Goal: Task Accomplishment & Management: Manage account settings

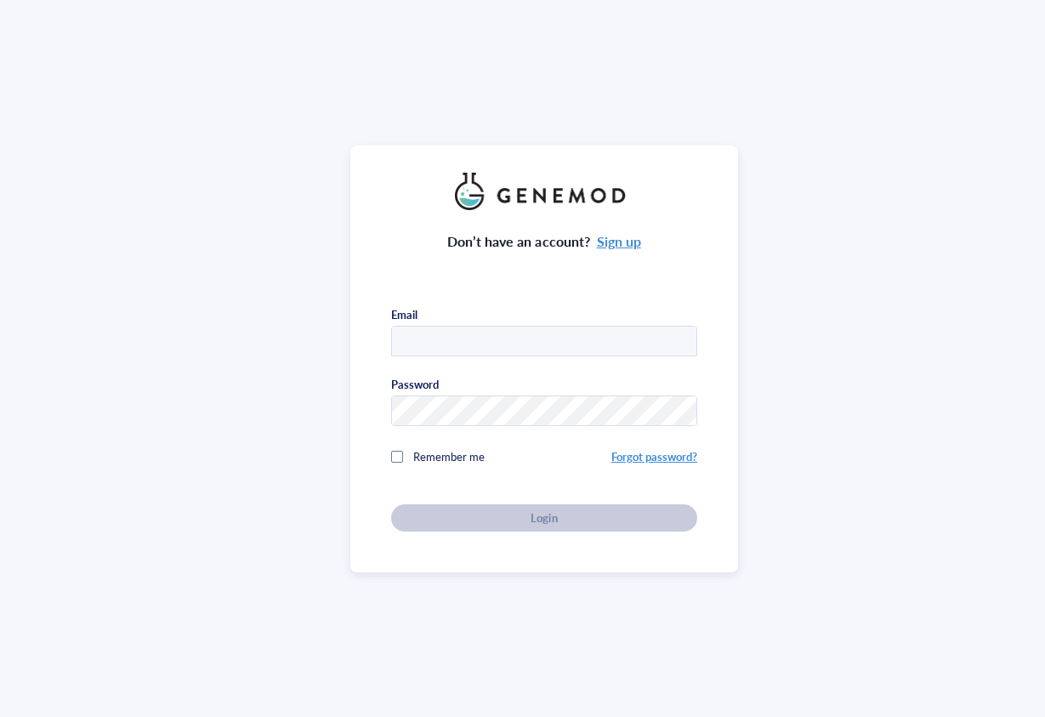
type input "[PERSON_NAME][EMAIL_ADDRESS][DOMAIN_NAME]"
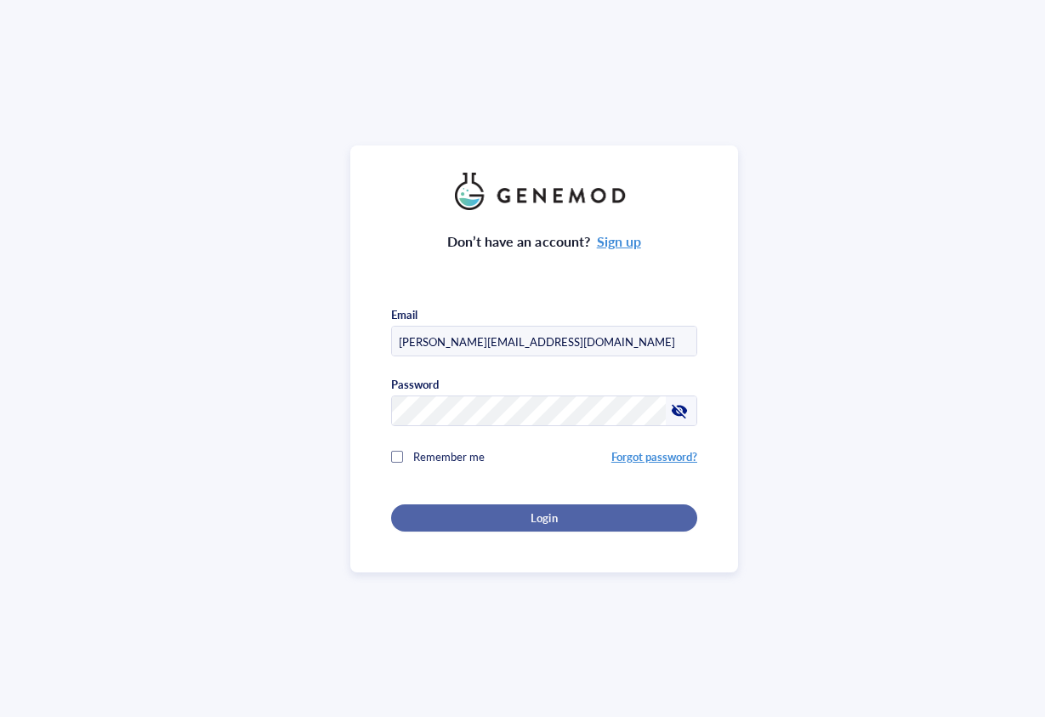
click at [549, 525] on button "Login" at bounding box center [544, 517] width 306 height 27
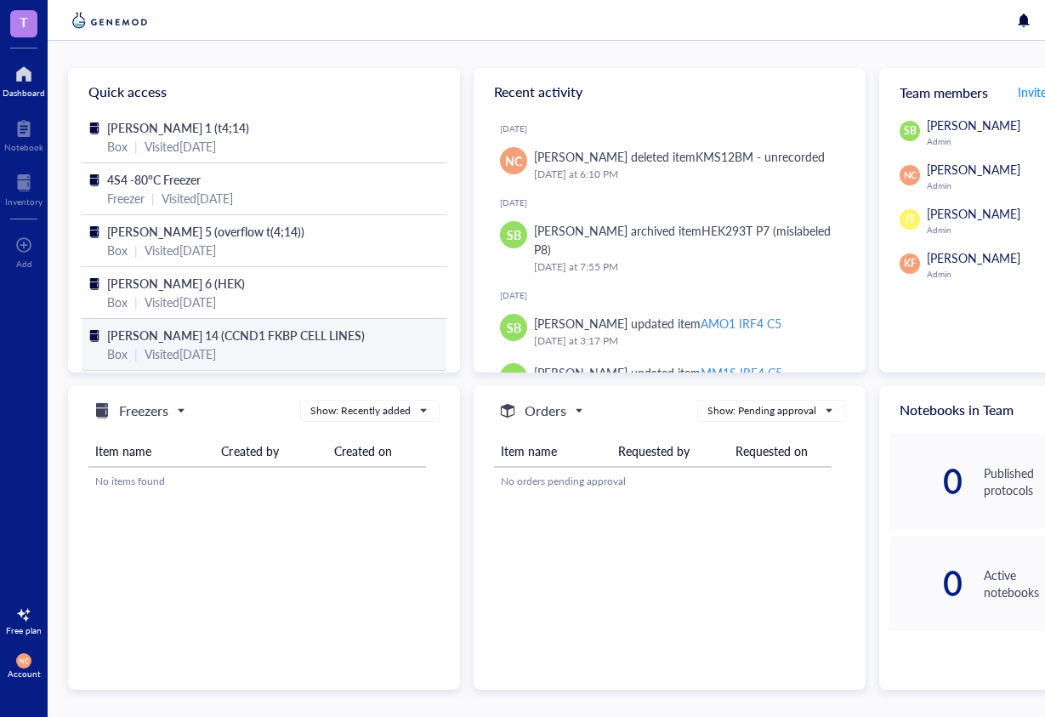
scroll to position [53, 0]
click at [218, 330] on span "[PERSON_NAME] 14 (CCND1 FKBP CELL LINES)" at bounding box center [236, 334] width 258 height 17
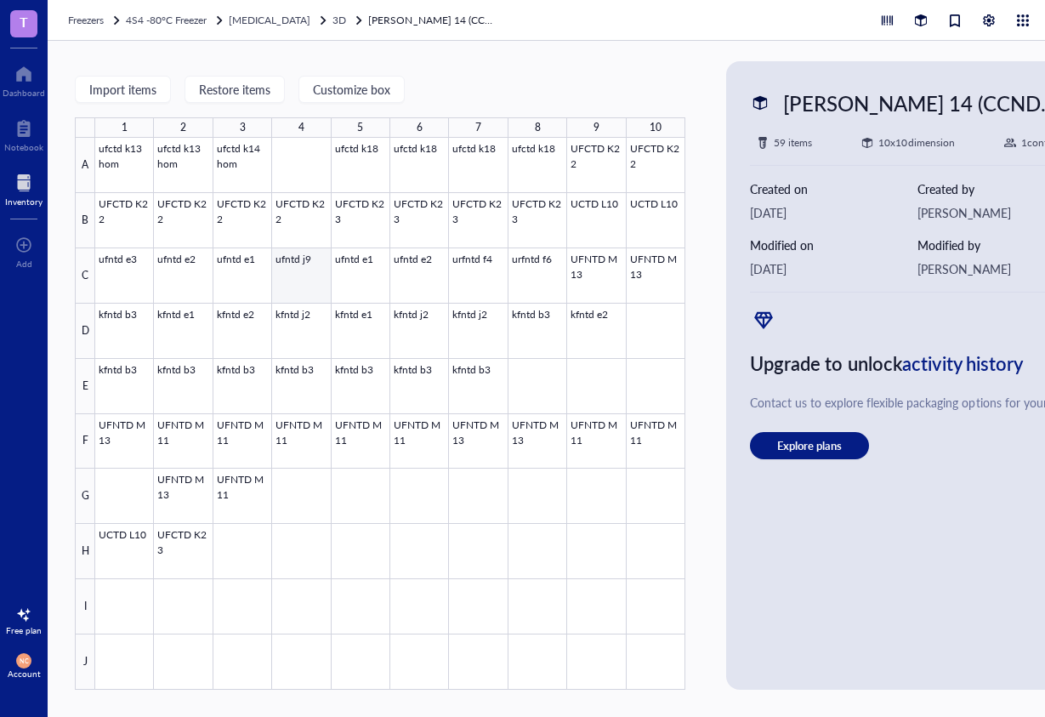
click at [293, 272] on div at bounding box center [390, 414] width 590 height 552
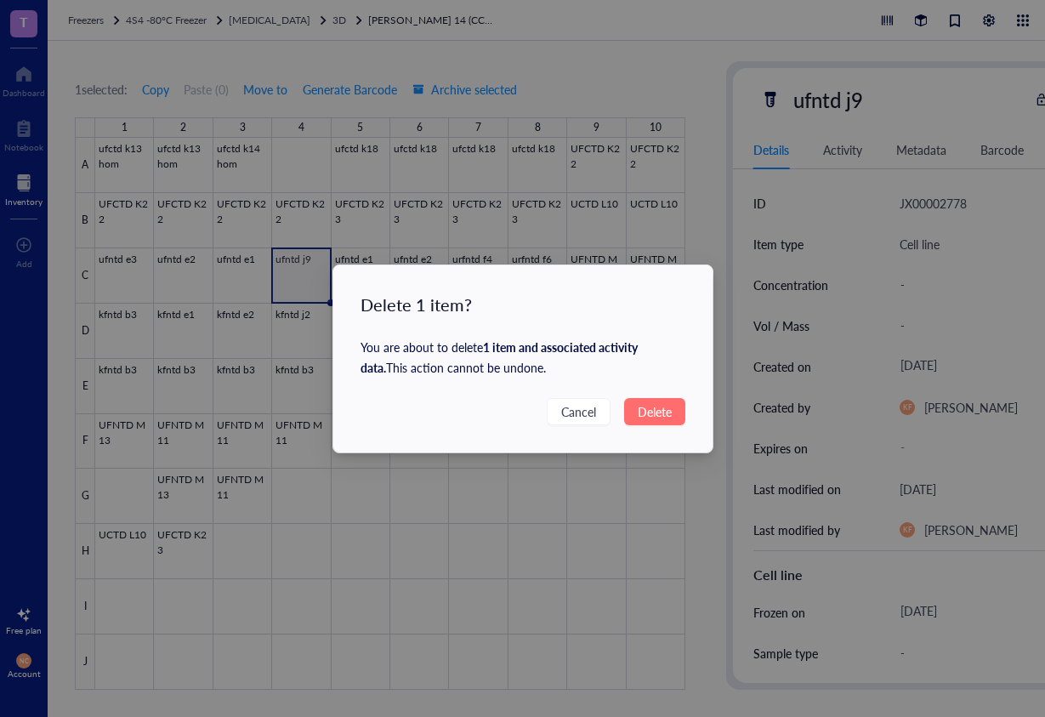
click at [661, 411] on span "Delete" at bounding box center [655, 411] width 34 height 19
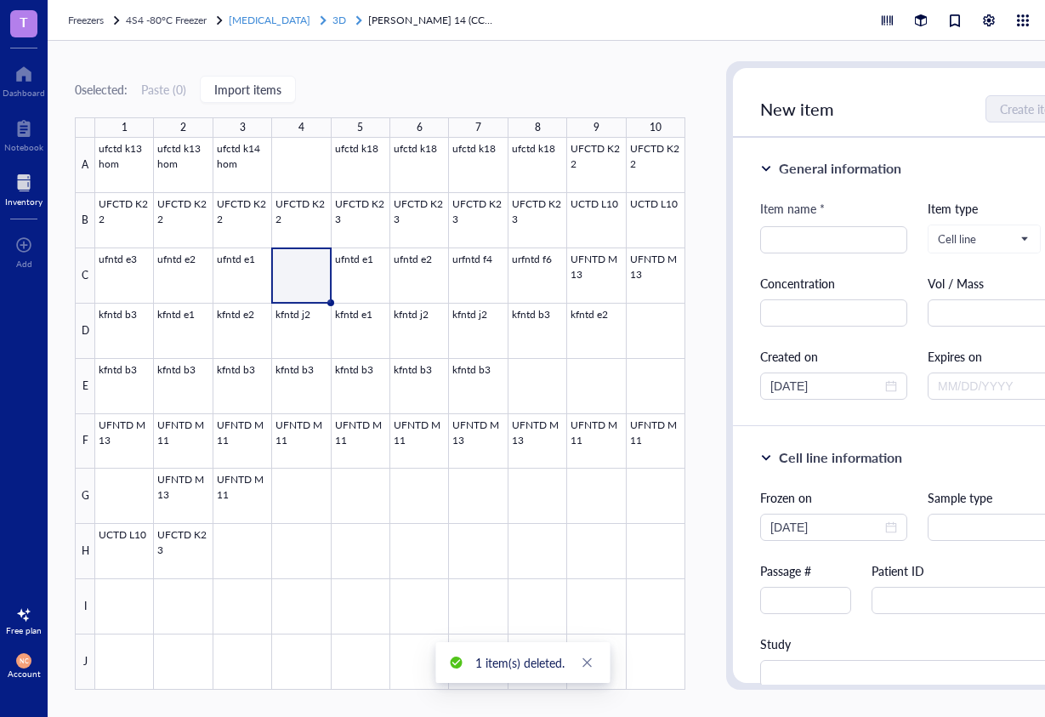
click at [332, 14] on span "3D" at bounding box center [339, 20] width 14 height 14
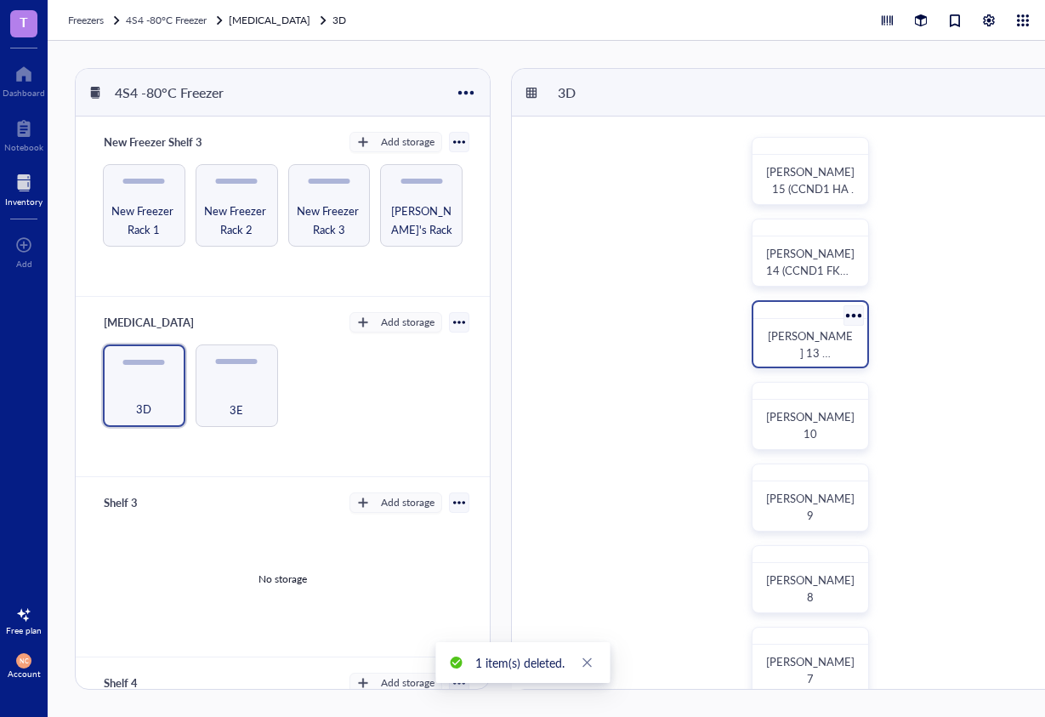
click at [832, 338] on span "[PERSON_NAME] 13 (CCND1/IRF4/MYB/PRDM1 FKBP cell lines)" at bounding box center [810, 369] width 85 height 84
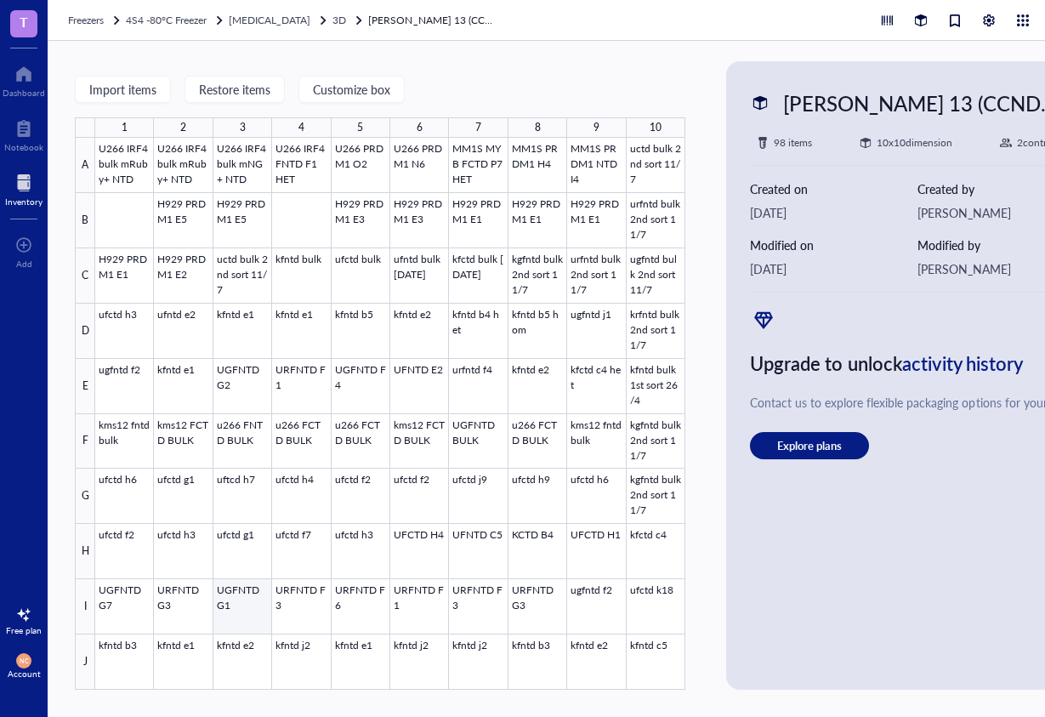
click at [247, 616] on div at bounding box center [390, 414] width 590 height 552
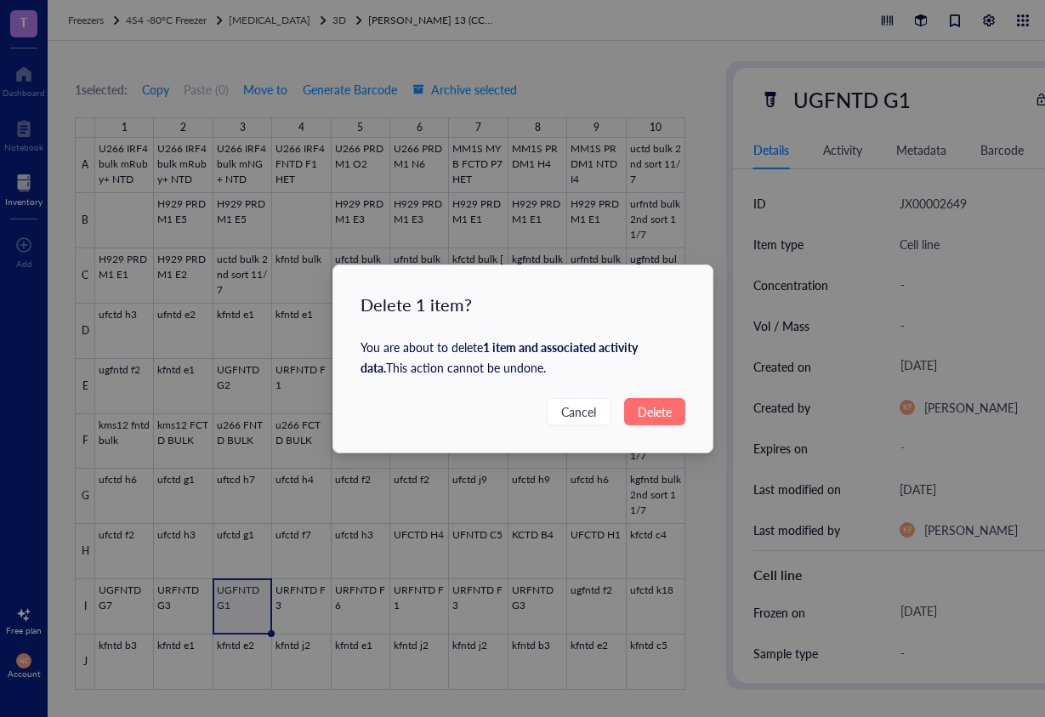
click at [663, 408] on span "Delete" at bounding box center [655, 411] width 34 height 19
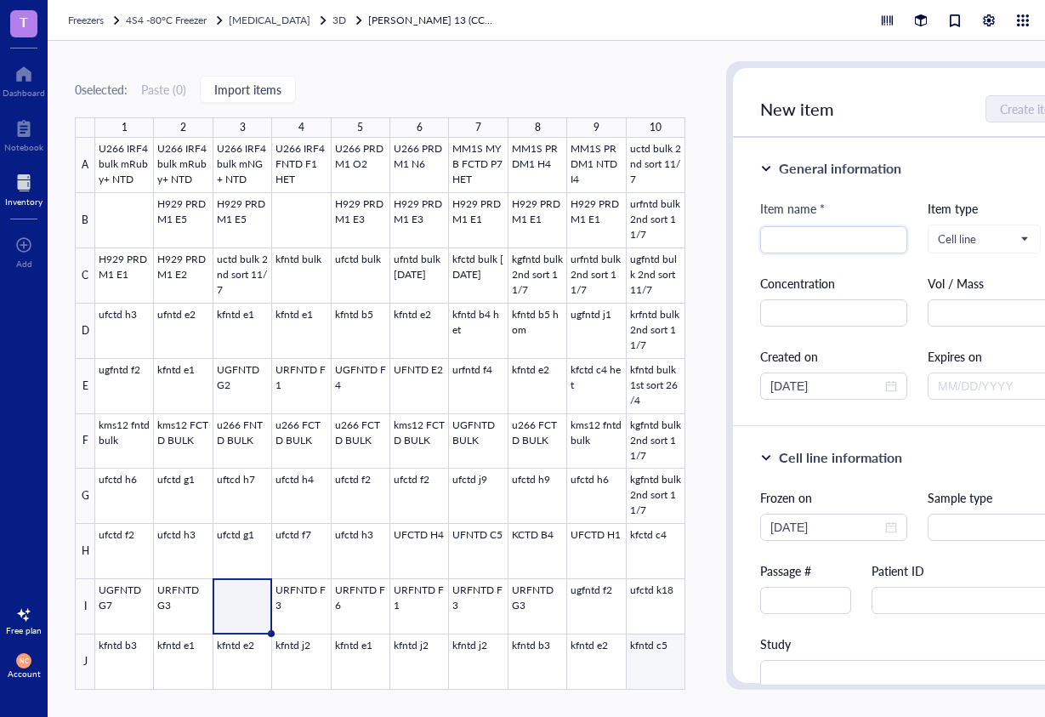
click at [667, 670] on div at bounding box center [390, 414] width 590 height 552
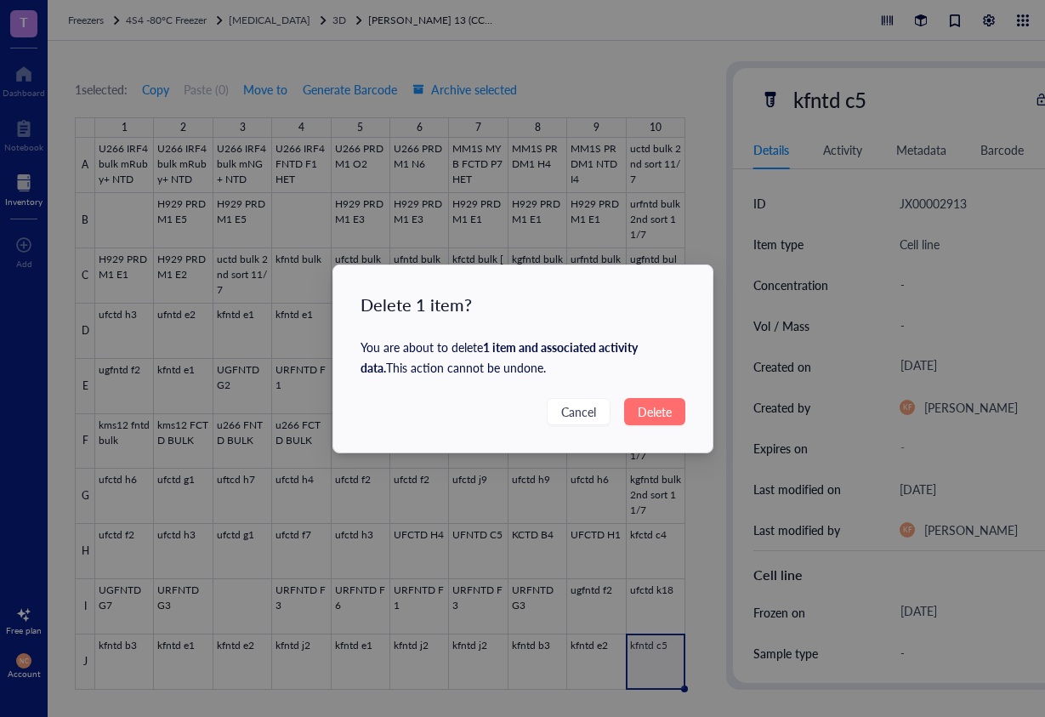
click at [649, 411] on span "Delete" at bounding box center [655, 411] width 34 height 19
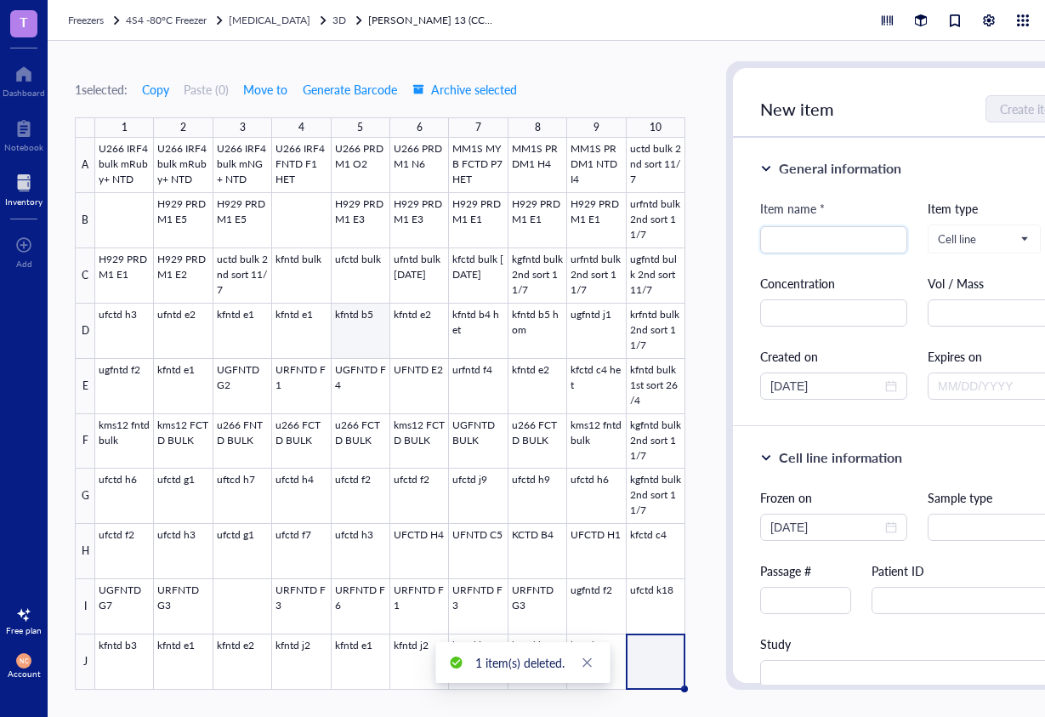
click at [369, 319] on div at bounding box center [390, 414] width 590 height 552
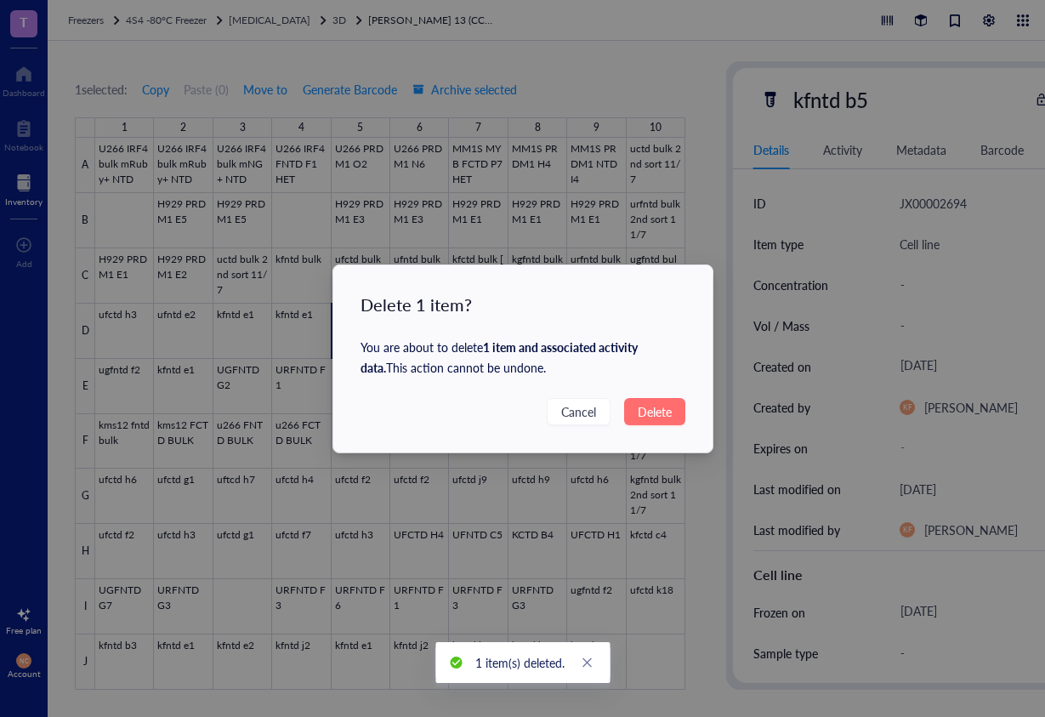
click at [644, 408] on span "Delete" at bounding box center [655, 411] width 34 height 19
